Goal: Information Seeking & Learning: Learn about a topic

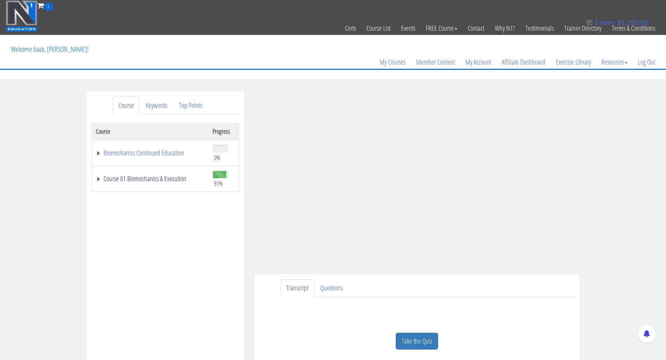
click at [140, 180] on link "Course 01 Biomechanics & Execution" at bounding box center [151, 179] width 110 height 7
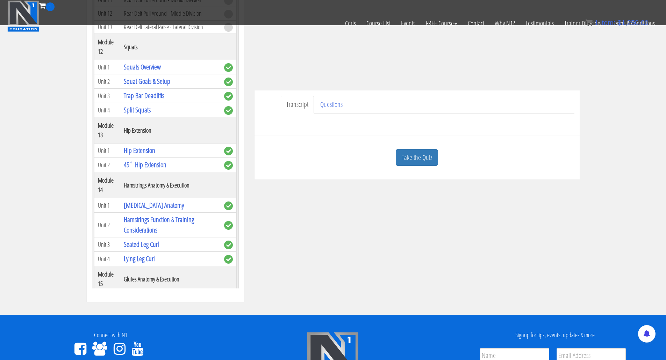
scroll to position [1616, 0]
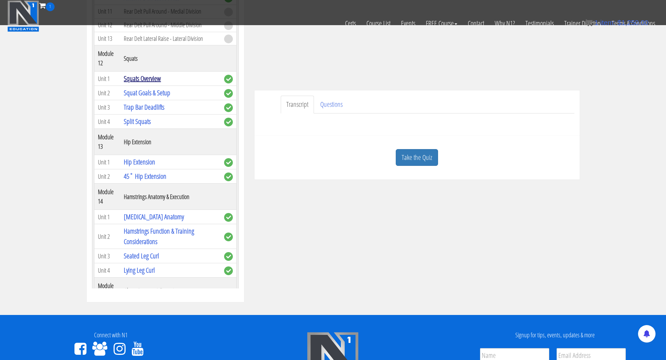
click at [139, 83] on link "Squats Overview" at bounding box center [142, 78] width 37 height 9
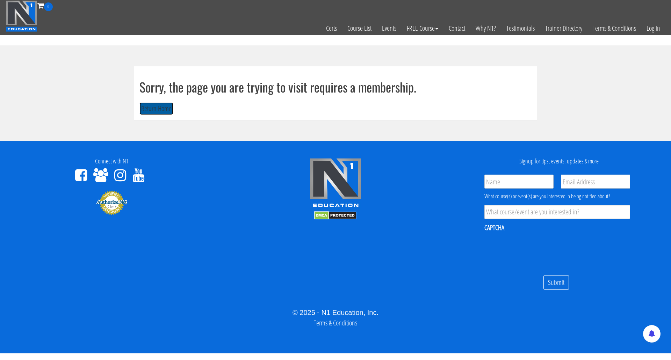
click at [160, 109] on button "Return Home" at bounding box center [157, 108] width 34 height 13
click at [656, 30] on link "Log In" at bounding box center [654, 28] width 24 height 34
